Goal: Transaction & Acquisition: Purchase product/service

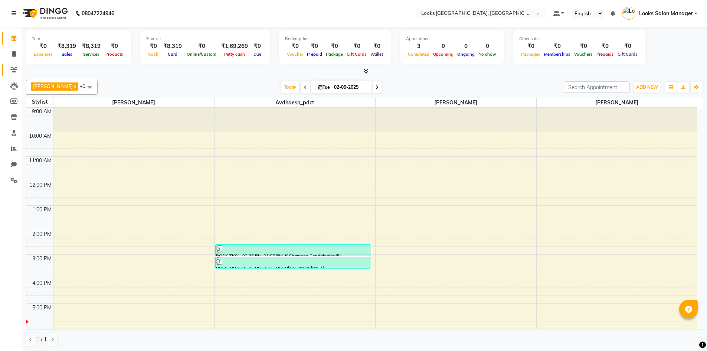
click at [14, 65] on link "Clients" at bounding box center [11, 70] width 18 height 12
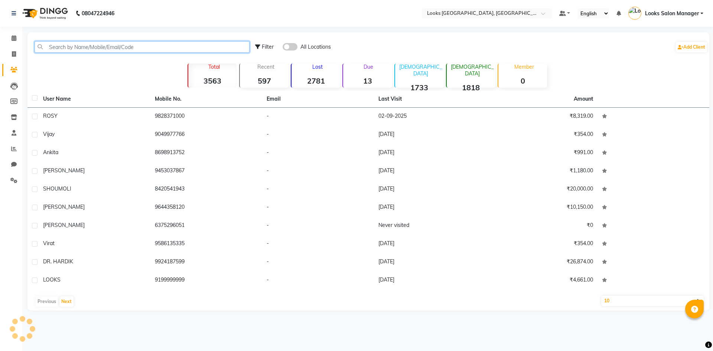
click at [87, 47] on input "text" at bounding box center [142, 47] width 215 height 12
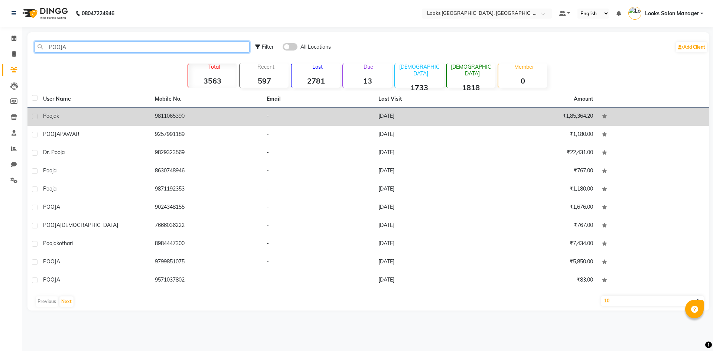
type input "POOJA"
click at [394, 116] on td "[DATE]" at bounding box center [430, 117] width 112 height 18
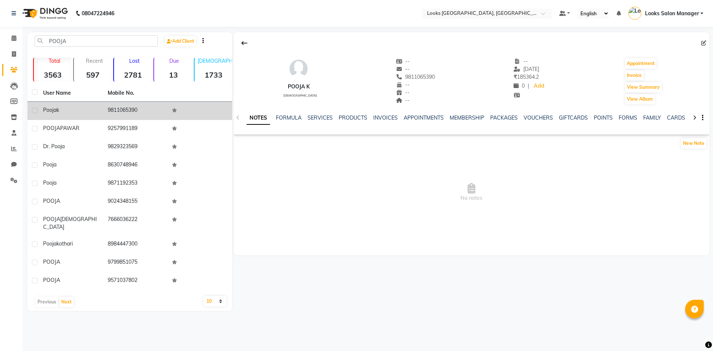
drag, startPoint x: 394, startPoint y: 77, endPoint x: 434, endPoint y: 81, distance: 39.9
click at [434, 81] on div "Pooja k [DEMOGRAPHIC_DATA] -- -- 9811065390 -- -- -- -- [DATE] ₹ 185364.2 0 | A…" at bounding box center [472, 77] width 476 height 55
click at [420, 78] on span "9811065390" at bounding box center [415, 77] width 39 height 7
click at [406, 76] on span "9811065390" at bounding box center [415, 77] width 39 height 7
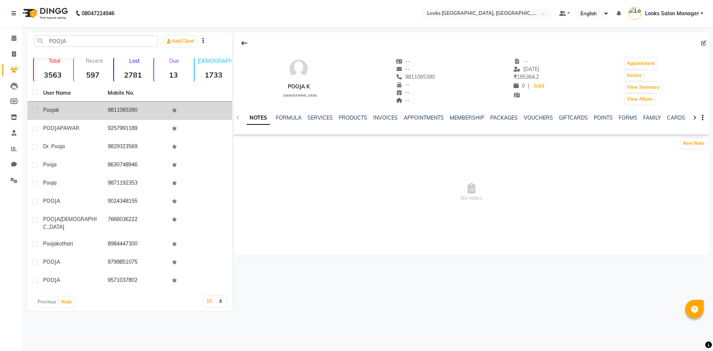
copy span "9811065390"
click at [9, 51] on span at bounding box center [13, 54] width 13 height 9
select select "service"
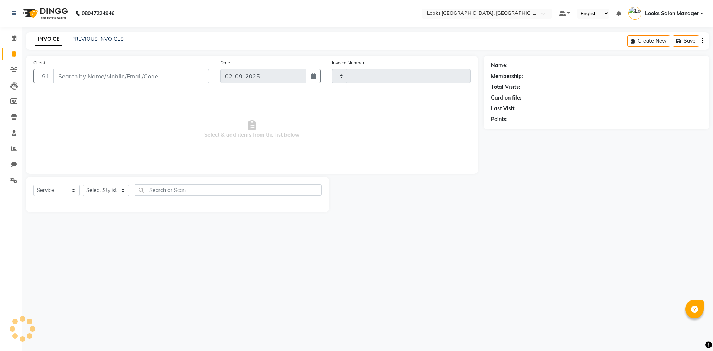
type input "1704"
select select "4460"
type input "9811065390"
select select "1: Object"
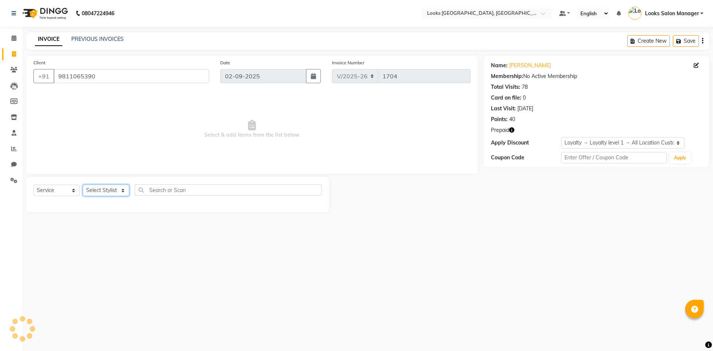
click at [111, 186] on select "Select Stylist Avdhaesh_pdct COUNTER SALES [PERSON_NAME] Looks Salon Manager [P…" at bounding box center [106, 191] width 46 height 12
select select "63435"
click at [83, 185] on select "Select Stylist Avdhaesh_pdct COUNTER SALES [PERSON_NAME] Looks Salon Manager [P…" at bounding box center [106, 191] width 46 height 12
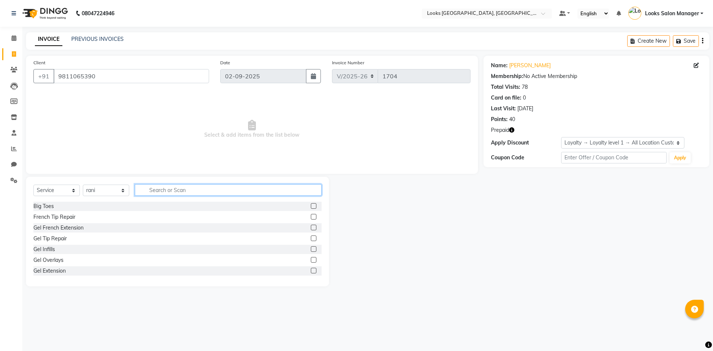
click at [188, 191] on input "text" at bounding box center [228, 190] width 187 height 12
type input "SHAMPO"
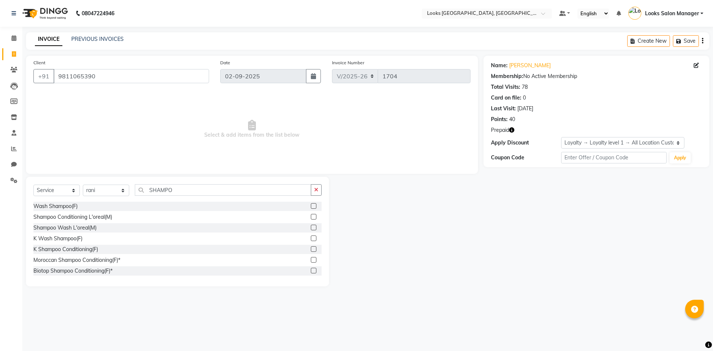
click at [311, 205] on label at bounding box center [314, 206] width 6 height 6
click at [311, 205] on input "checkbox" at bounding box center [313, 206] width 5 height 5
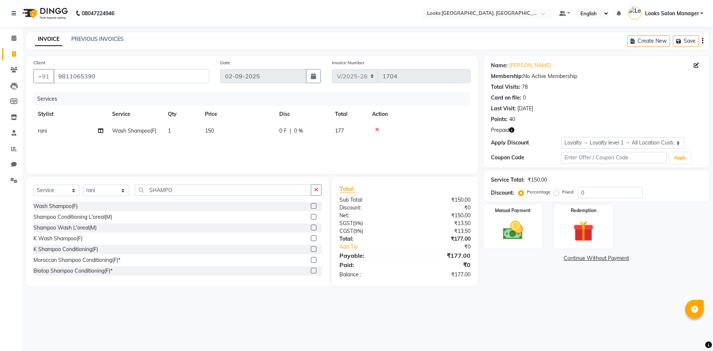
click at [311, 206] on label at bounding box center [314, 206] width 6 height 6
click at [311, 206] on input "checkbox" at bounding box center [313, 206] width 5 height 5
checkbox input "false"
click at [580, 233] on img at bounding box center [583, 231] width 35 height 26
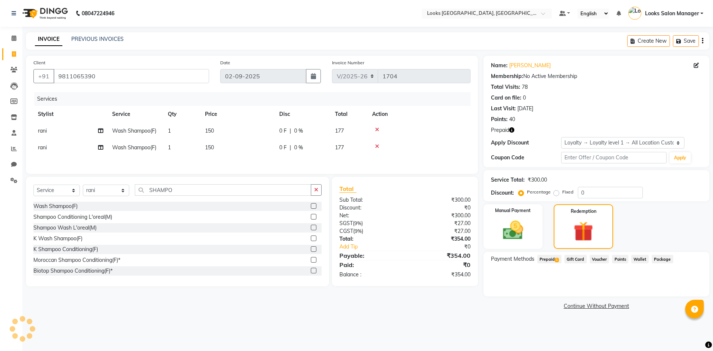
click at [555, 262] on span "Prepaid 1" at bounding box center [549, 259] width 24 height 9
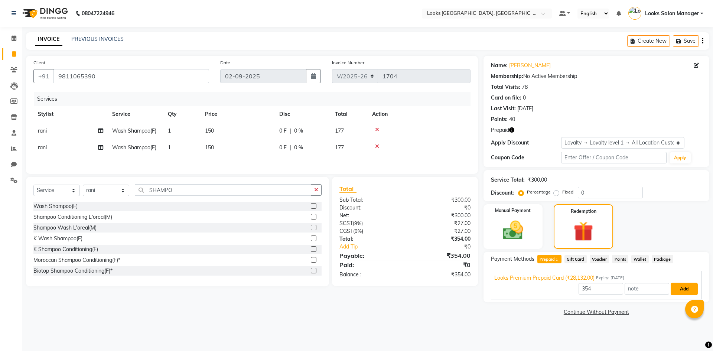
click at [676, 283] on button "Add" at bounding box center [684, 289] width 27 height 13
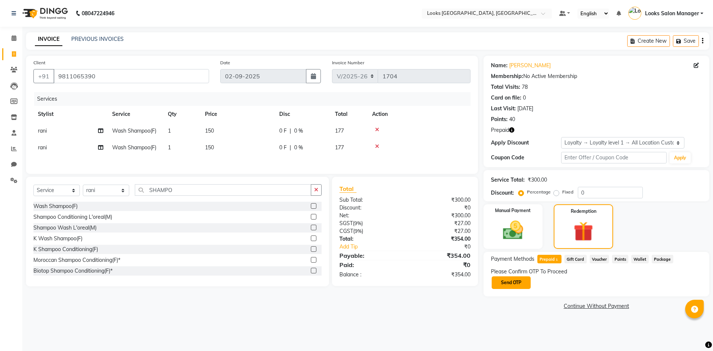
click at [514, 284] on button "Send OTP" at bounding box center [511, 282] width 39 height 13
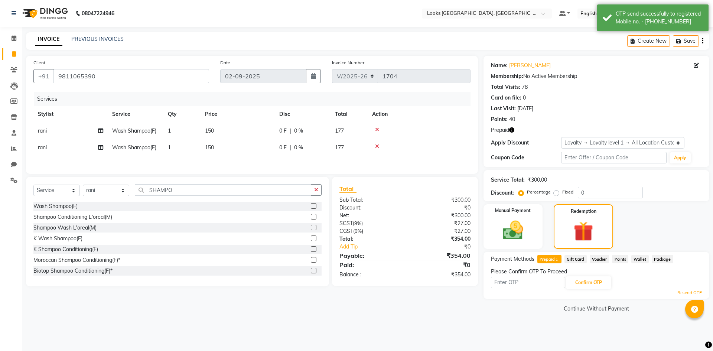
click at [217, 124] on td "150" at bounding box center [238, 131] width 74 height 17
select select "63435"
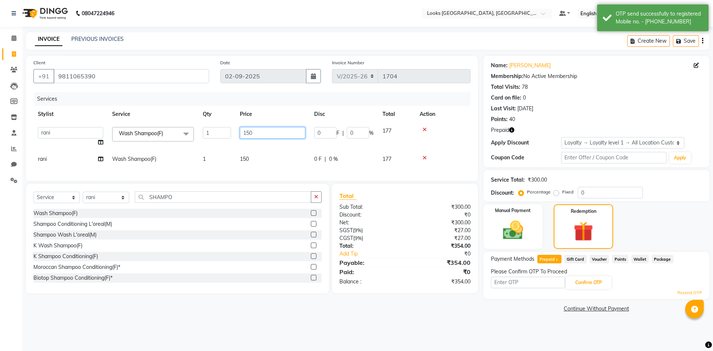
click at [247, 133] on input "150" at bounding box center [272, 133] width 65 height 12
type input "400"
click at [254, 155] on td "150" at bounding box center [272, 159] width 74 height 17
select select "63435"
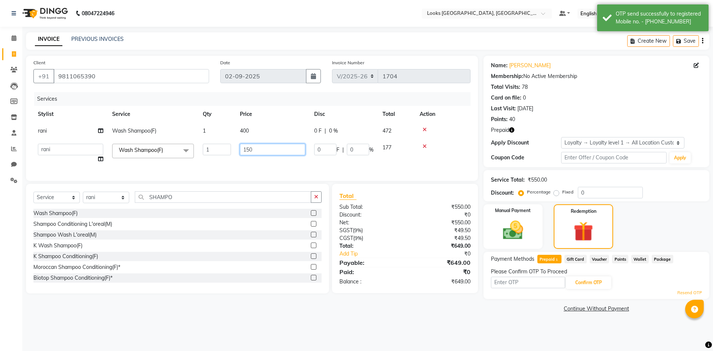
click at [254, 155] on input "150" at bounding box center [272, 150] width 65 height 12
type input "400"
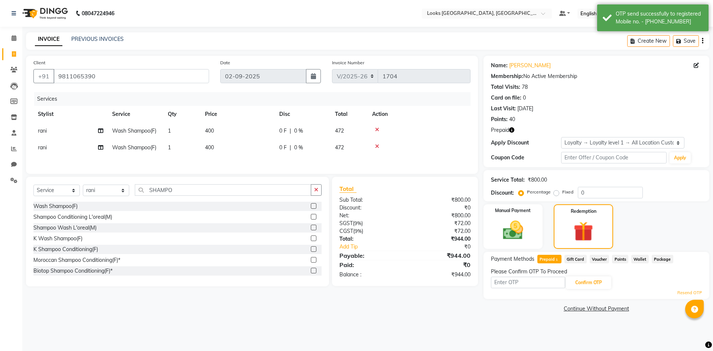
click at [261, 163] on div "Services Stylist Service Qty Price Disc Total Action rani Wash Shampoo(F) 1 400…" at bounding box center [251, 129] width 437 height 74
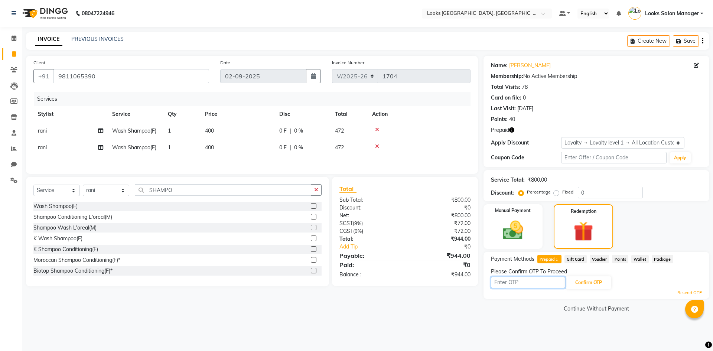
click at [536, 286] on input "text" at bounding box center [528, 283] width 74 height 12
type input "2420"
click at [588, 282] on button "Confirm OTP" at bounding box center [588, 282] width 45 height 13
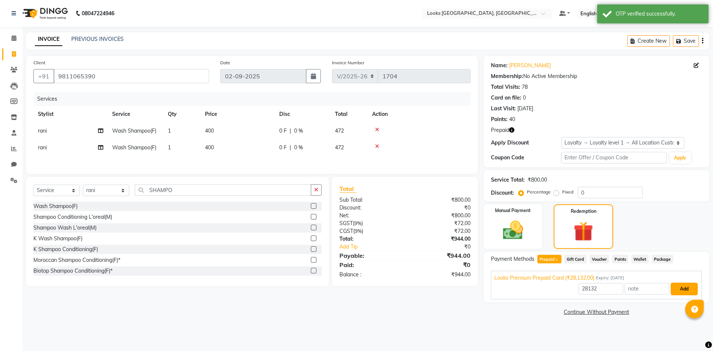
click at [682, 288] on button "Add" at bounding box center [684, 289] width 27 height 13
click at [570, 261] on span "Gift Card" at bounding box center [575, 259] width 22 height 9
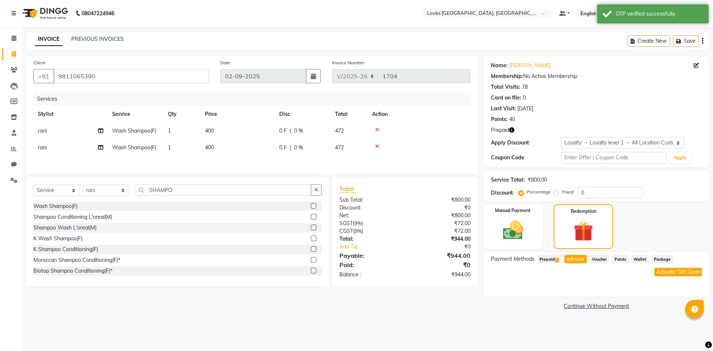
click at [553, 259] on span "Prepaid 1" at bounding box center [549, 259] width 24 height 9
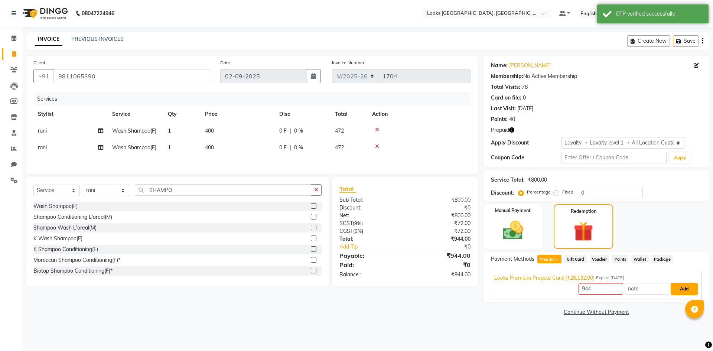
click at [681, 288] on button "Add" at bounding box center [684, 289] width 27 height 13
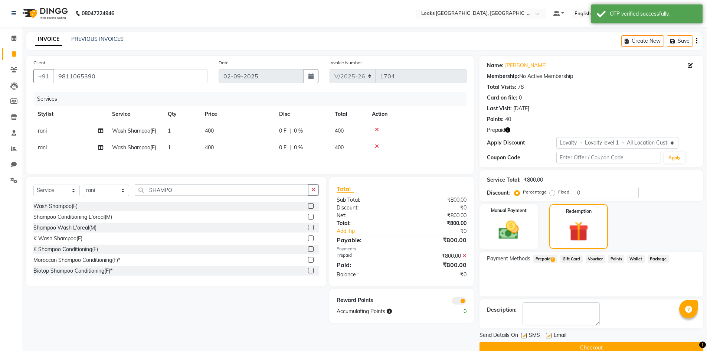
click at [525, 337] on label at bounding box center [524, 336] width 6 height 6
click at [525, 337] on input "checkbox" at bounding box center [523, 336] width 5 height 5
checkbox input "false"
click at [524, 344] on button "Checkout" at bounding box center [592, 348] width 224 height 12
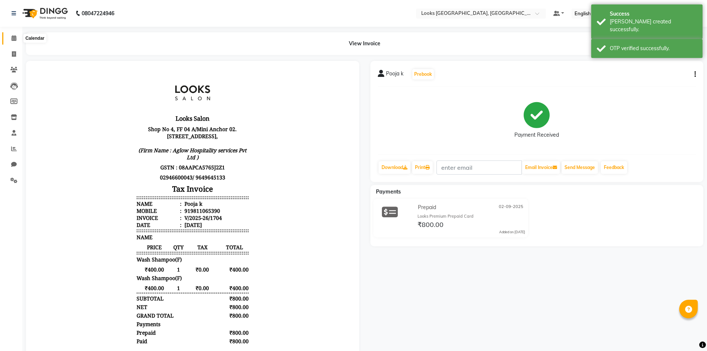
click at [12, 35] on span at bounding box center [13, 38] width 13 height 9
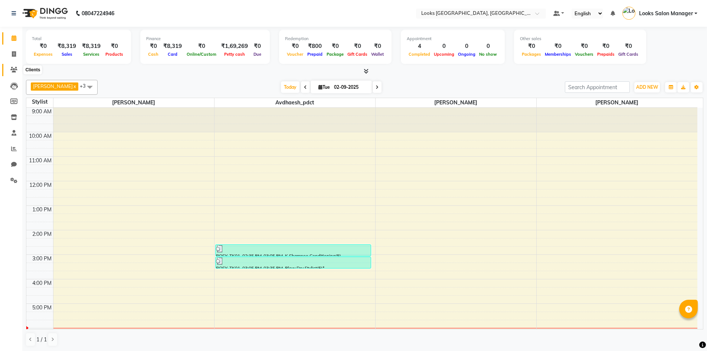
click at [12, 72] on icon at bounding box center [13, 70] width 7 height 6
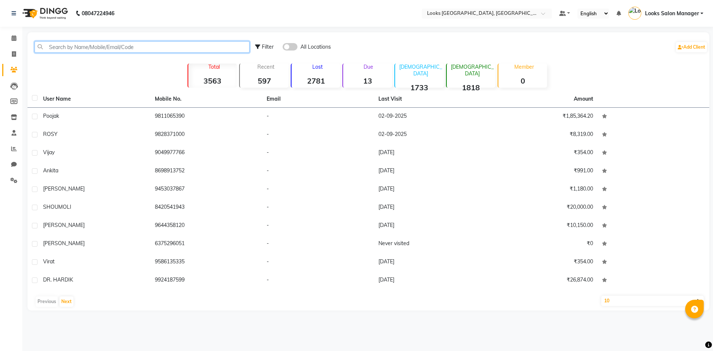
click at [79, 46] on input "text" at bounding box center [142, 47] width 215 height 12
click at [14, 51] on icon at bounding box center [14, 54] width 4 height 6
select select "4460"
select select "service"
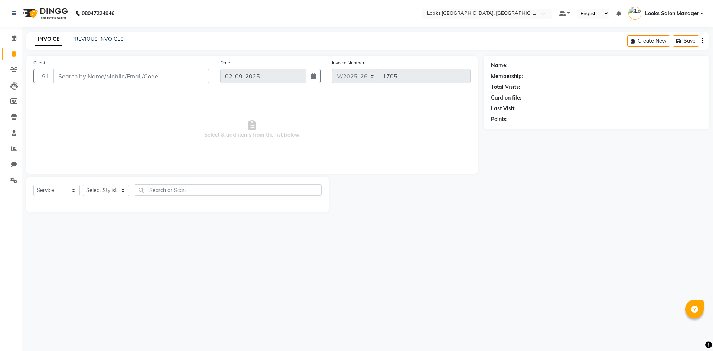
click at [82, 79] on input "Client" at bounding box center [131, 76] width 156 height 14
type input "9811065390"
select select "1: Object"
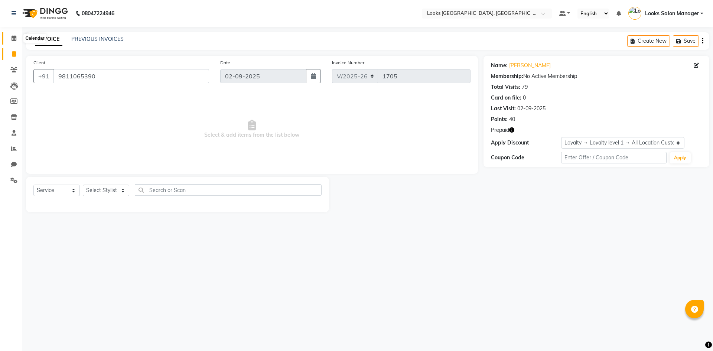
click at [18, 36] on span at bounding box center [13, 38] width 13 height 9
